Goal: Contribute content: Add original content to the website for others to see

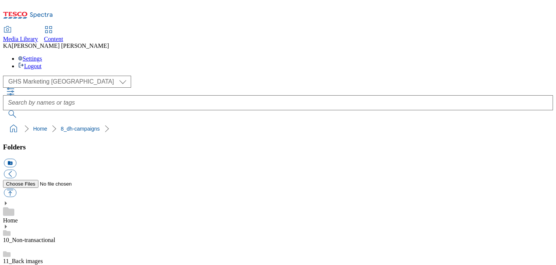
scroll to position [101, 0]
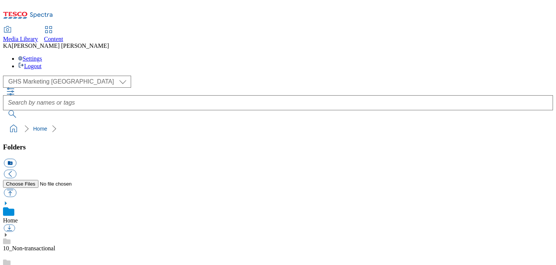
scroll to position [121, 0]
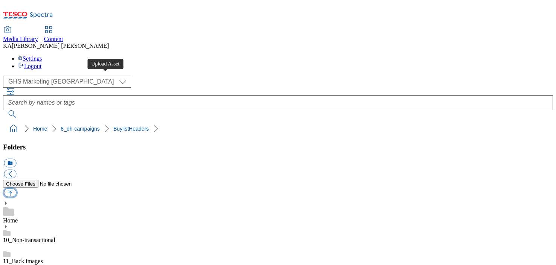
click at [16, 189] on button "button" at bounding box center [10, 193] width 12 height 9
type input "C:\fakepath\1756906342815-ad541945_ROI_Poptarts_LegoBrand_H_1184x333_V1.jpg"
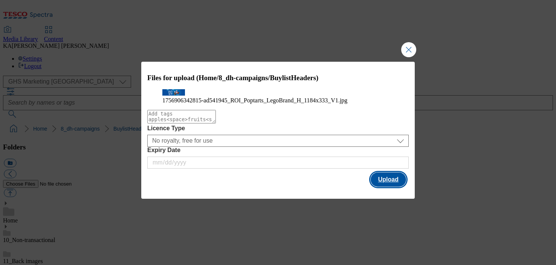
click at [396, 187] on button "Upload" at bounding box center [388, 180] width 35 height 14
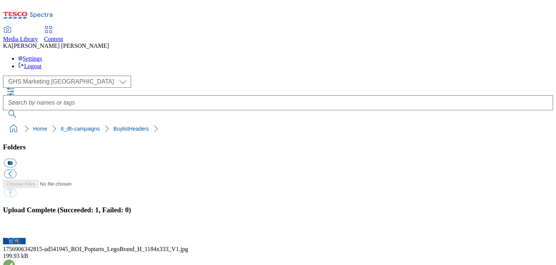
click at [15, 230] on button "button" at bounding box center [9, 233] width 11 height 7
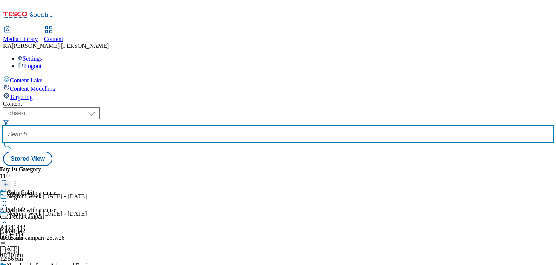
click at [177, 127] on input "text" at bounding box center [278, 134] width 550 height 15
paste input "kelloggs-poptarts-25tw28"
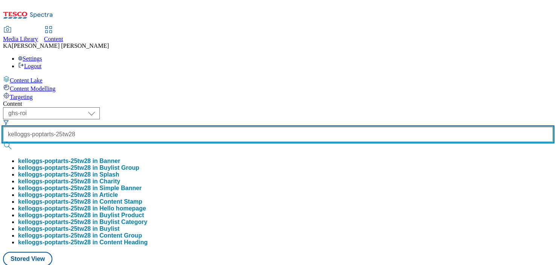
scroll to position [0, 6]
type input "kelloggs-poptarts-25tw28"
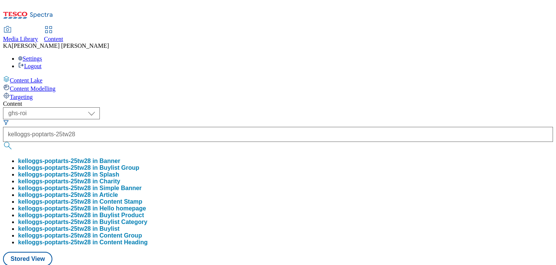
scroll to position [0, 0]
click at [139, 165] on button "kelloggs-poptarts-25tw28 in Buylist Group" at bounding box center [78, 168] width 121 height 7
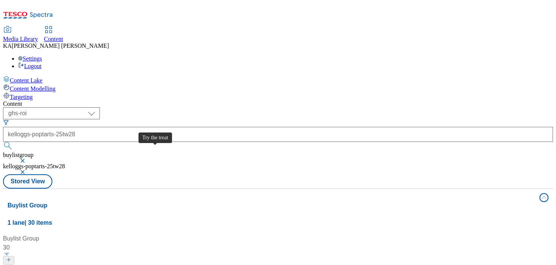
click at [42, 265] on div "Try the treat" at bounding box center [26, 269] width 32 height 9
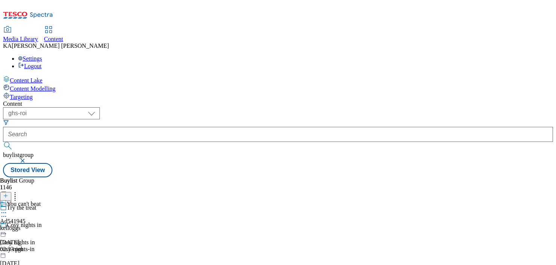
click at [8, 209] on icon at bounding box center [4, 213] width 8 height 8
click at [32, 226] on span "Edit" at bounding box center [27, 229] width 9 height 6
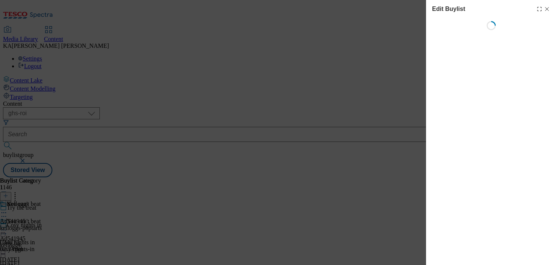
select select "tactical"
select select "supplier funded short term 1-3 weeks"
select select "dunnhumby"
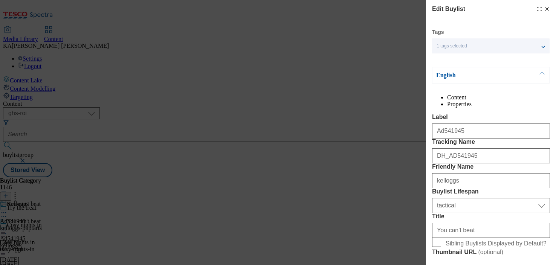
select select "Banner"
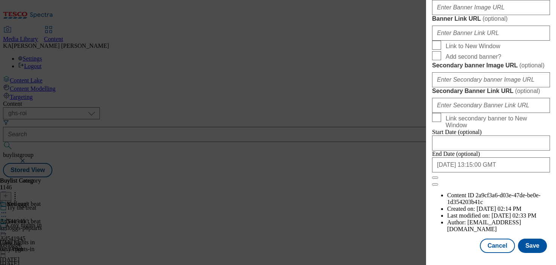
scroll to position [639, 0]
click at [467, 15] on input "Banner Image URL ( optional )" at bounding box center [491, 7] width 118 height 15
paste input "[URL][DOMAIN_NAME]"
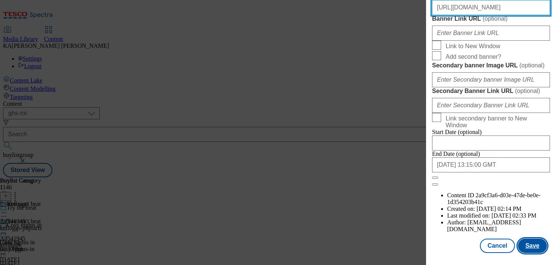
type input "[URL][DOMAIN_NAME]"
click at [530, 246] on button "Save" at bounding box center [532, 246] width 29 height 14
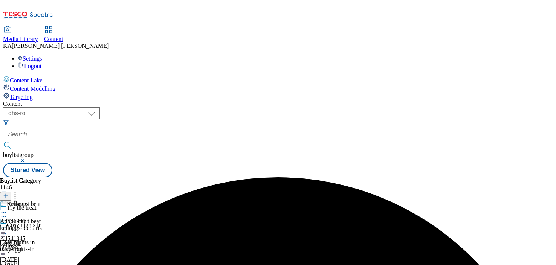
click at [8, 226] on icon at bounding box center [4, 230] width 8 height 8
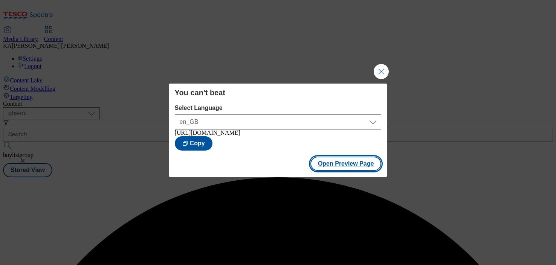
click at [333, 171] on button "Open Preview Page" at bounding box center [346, 164] width 71 height 14
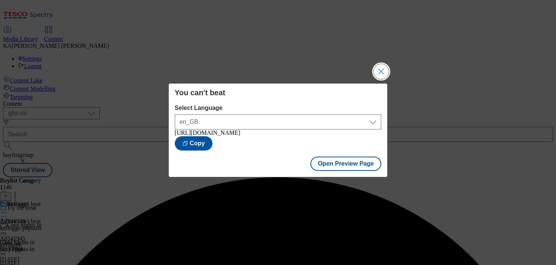
click at [382, 64] on button "Close Modal" at bounding box center [381, 71] width 15 height 15
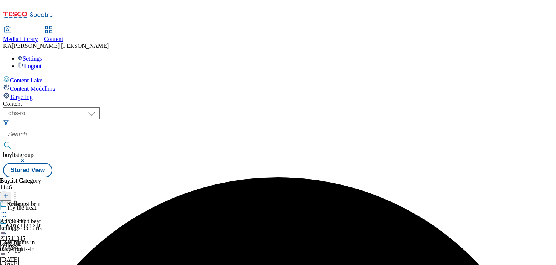
click at [8, 226] on icon at bounding box center [4, 230] width 8 height 8
